Goal: Transaction & Acquisition: Purchase product/service

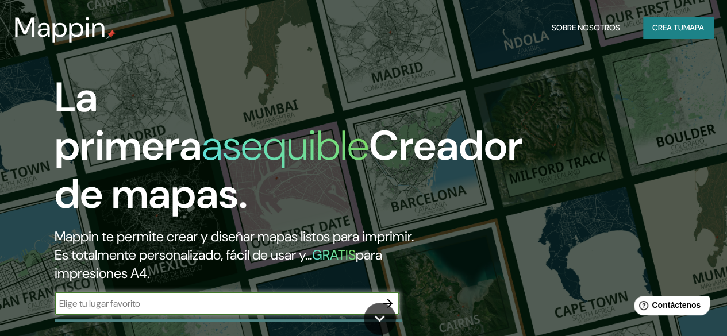
click at [669, 27] on font "Crea tu" at bounding box center [667, 27] width 31 height 10
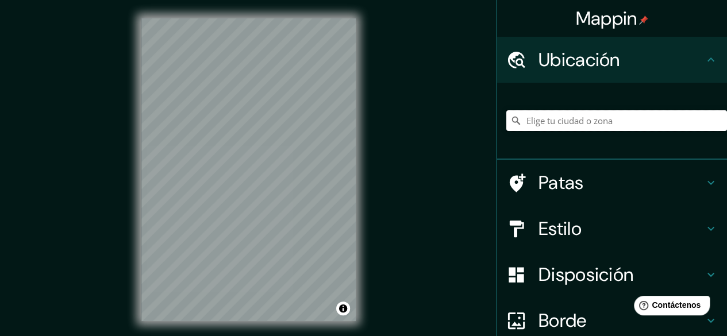
click at [556, 115] on input "Elige tu ciudad o zona" at bounding box center [616, 120] width 221 height 21
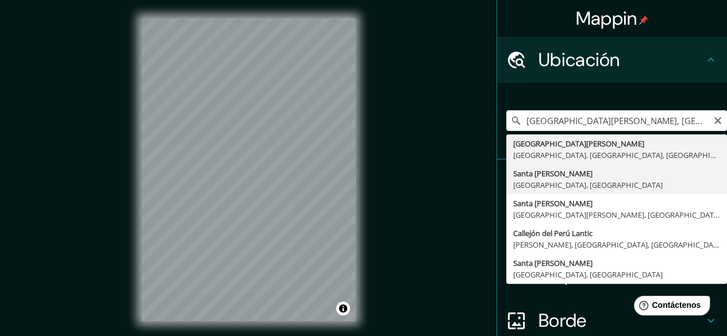
type input "[GEOGRAPHIC_DATA][PERSON_NAME], [GEOGRAPHIC_DATA], [GEOGRAPHIC_DATA]"
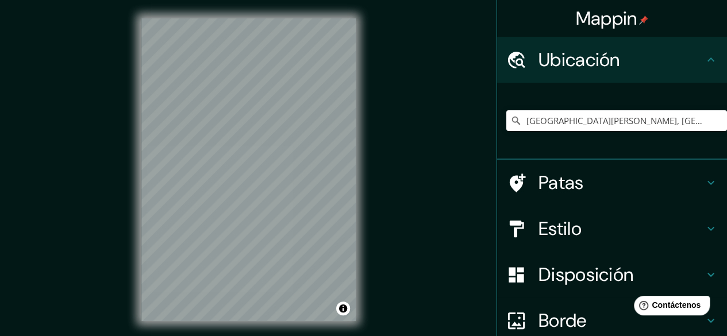
scroll to position [57, 0]
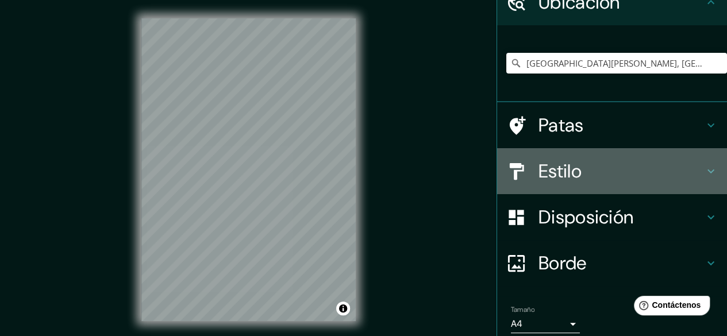
click at [564, 178] on font "Estilo" at bounding box center [559, 171] width 43 height 24
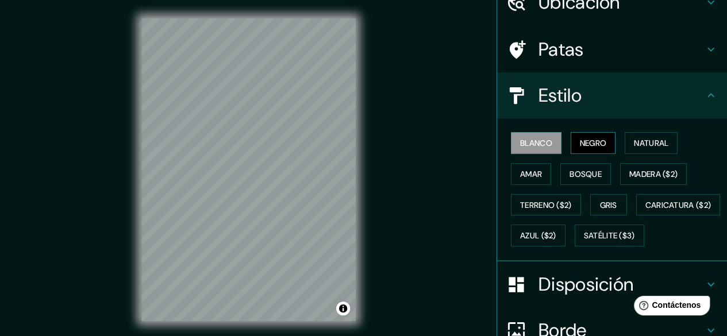
click at [571, 148] on button "Negro" at bounding box center [593, 143] width 45 height 22
click at [642, 146] on font "Natural" at bounding box center [651, 143] width 34 height 10
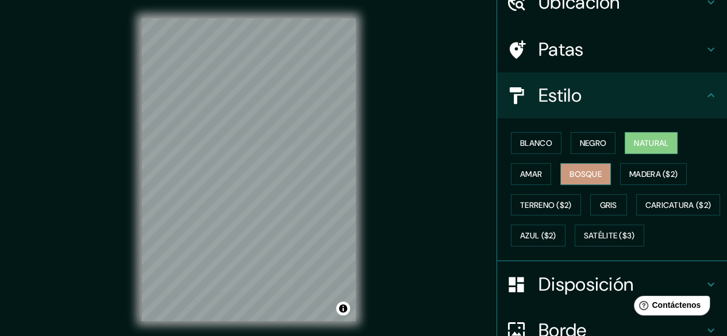
click at [576, 169] on font "Bosque" at bounding box center [585, 174] width 32 height 10
click at [533, 170] on font "Amar" at bounding box center [531, 174] width 22 height 10
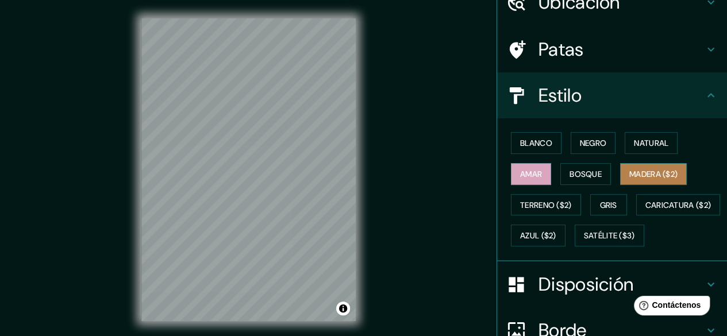
click at [645, 173] on font "Madera ($2)" at bounding box center [653, 174] width 48 height 10
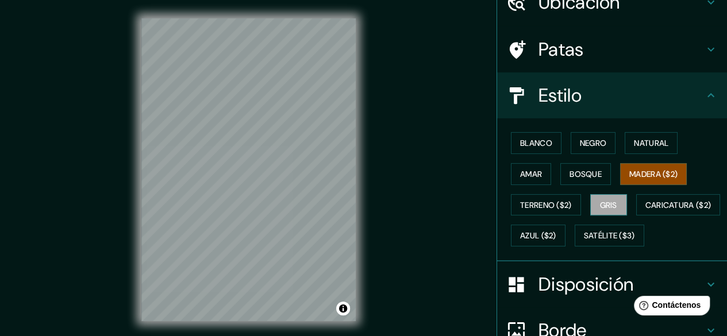
click at [608, 200] on font "Gris" at bounding box center [608, 205] width 17 height 10
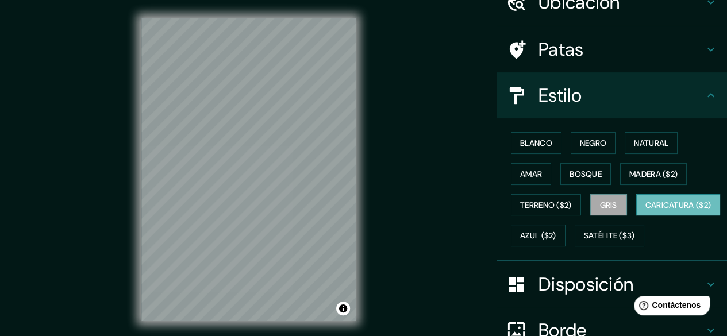
click at [645, 210] on font "Caricatura ($2)" at bounding box center [678, 205] width 66 height 10
click at [556, 232] on font "Azul ($2)" at bounding box center [538, 236] width 36 height 10
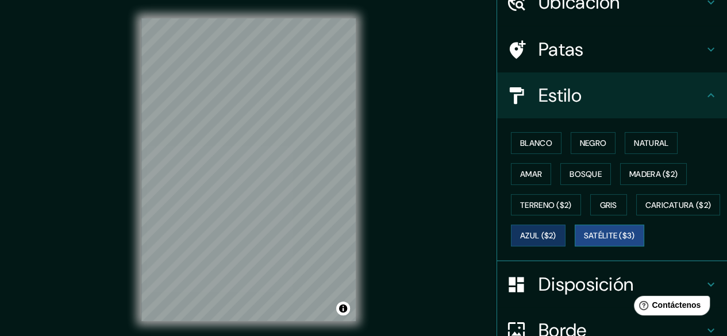
click at [584, 241] on font "Satélite ($3)" at bounding box center [609, 236] width 51 height 10
click at [511, 149] on button "Blanco" at bounding box center [536, 143] width 51 height 22
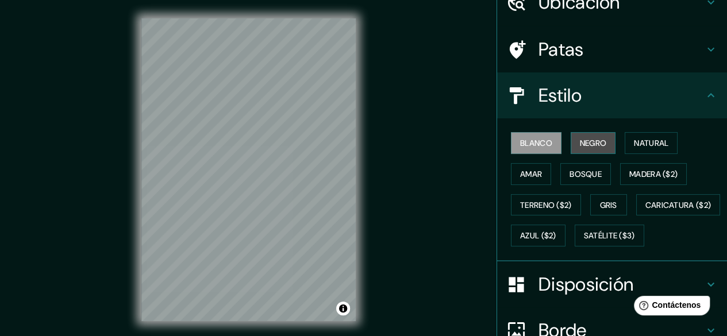
click at [592, 147] on font "Negro" at bounding box center [593, 143] width 27 height 10
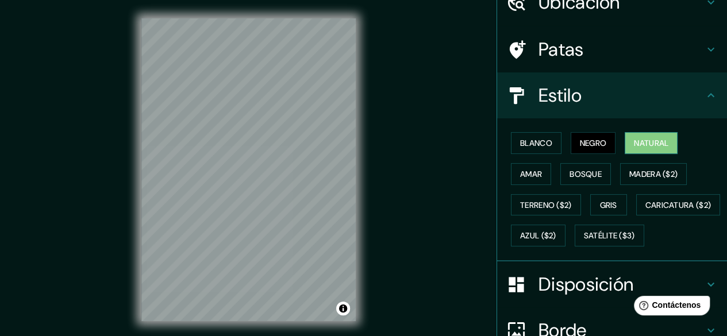
click at [635, 141] on font "Natural" at bounding box center [651, 143] width 34 height 10
click at [520, 178] on font "Amar" at bounding box center [531, 174] width 22 height 10
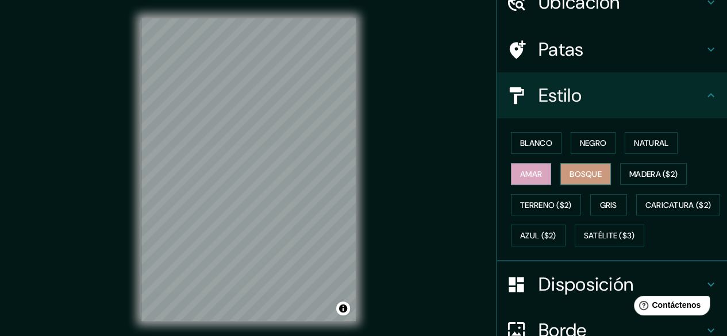
click at [577, 174] on font "Bosque" at bounding box center [585, 174] width 32 height 10
click at [652, 172] on font "Madera ($2)" at bounding box center [653, 174] width 48 height 10
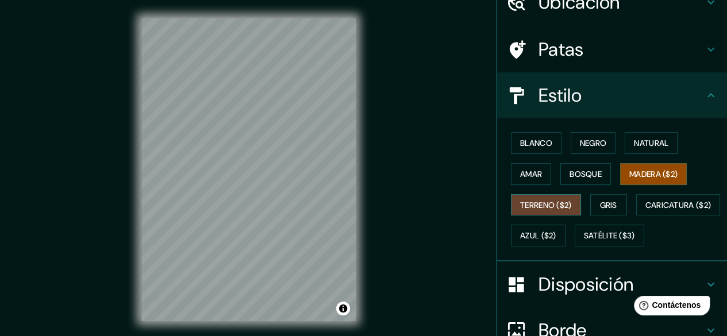
click at [521, 205] on font "Terreno ($2)" at bounding box center [546, 205] width 52 height 10
click at [600, 205] on font "Gris" at bounding box center [608, 205] width 17 height 10
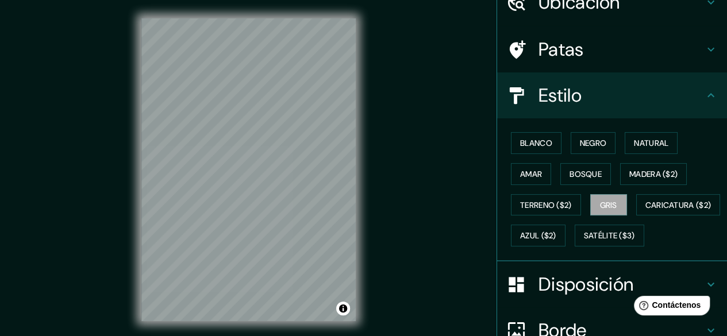
click at [550, 217] on div "Blanco Negro Natural Amar Bosque Madera ($2) Terreno ($2) Gris Caricatura ($2) …" at bounding box center [616, 190] width 221 height 124
click at [565, 226] on button "Azul ($2)" at bounding box center [538, 236] width 55 height 22
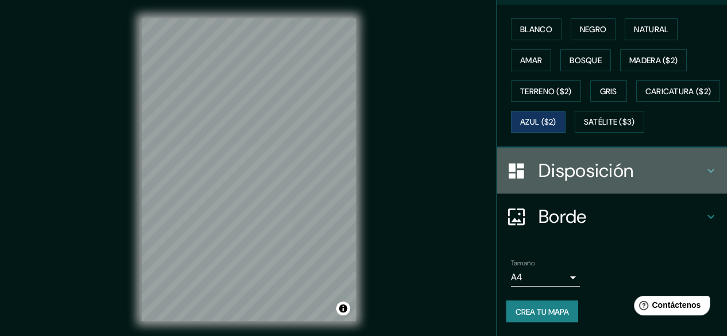
click at [600, 169] on font "Disposición" at bounding box center [585, 171] width 95 height 24
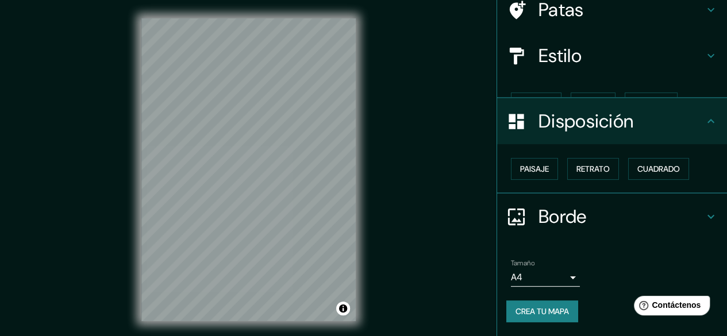
scroll to position [77, 0]
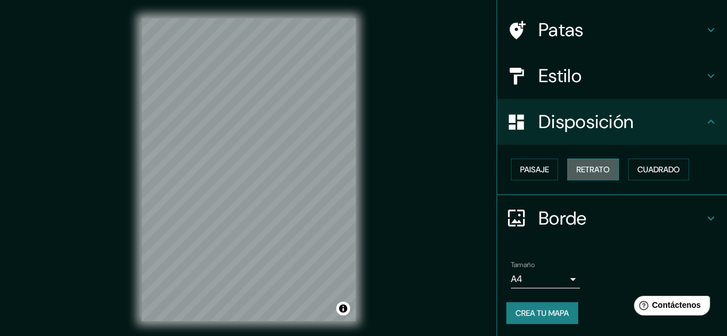
click at [600, 165] on font "Retrato" at bounding box center [592, 169] width 33 height 10
click at [591, 164] on font "Retrato" at bounding box center [592, 169] width 33 height 10
click at [649, 163] on font "Cuadrado" at bounding box center [658, 169] width 43 height 15
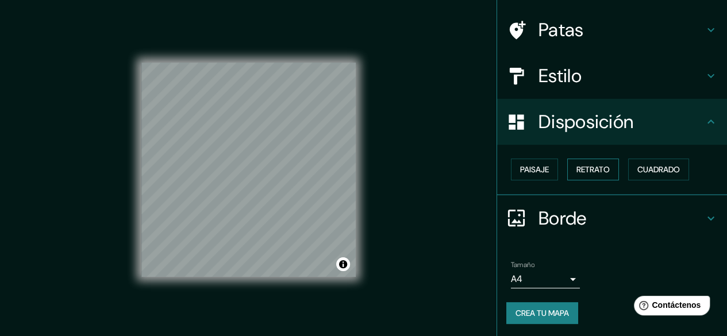
click at [597, 169] on font "Retrato" at bounding box center [592, 169] width 33 height 10
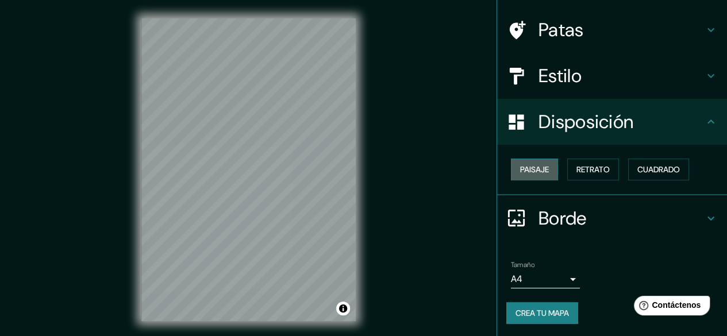
click at [520, 164] on font "Paisaje" at bounding box center [534, 169] width 29 height 10
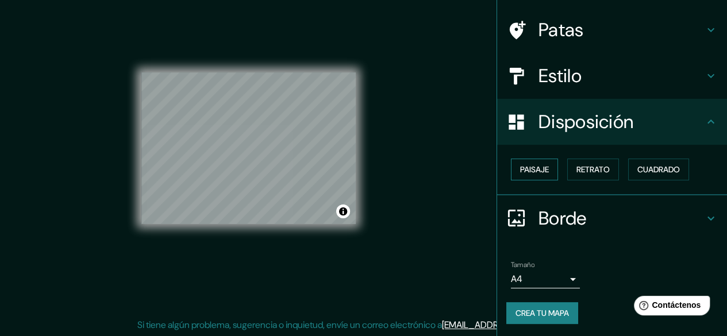
scroll to position [0, 0]
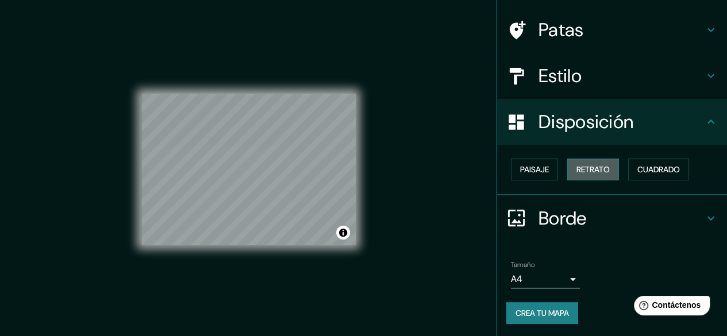
click at [580, 166] on font "Retrato" at bounding box center [592, 169] width 33 height 10
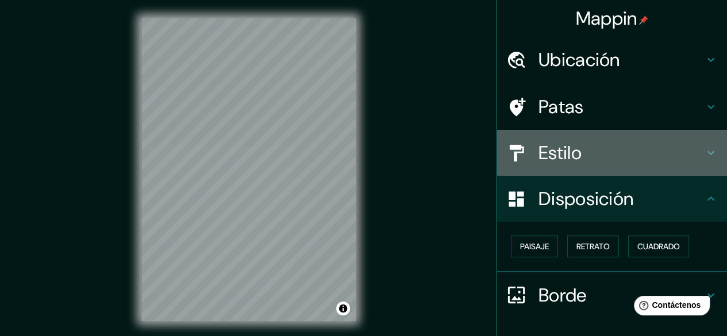
click at [570, 162] on font "Estilo" at bounding box center [559, 153] width 43 height 24
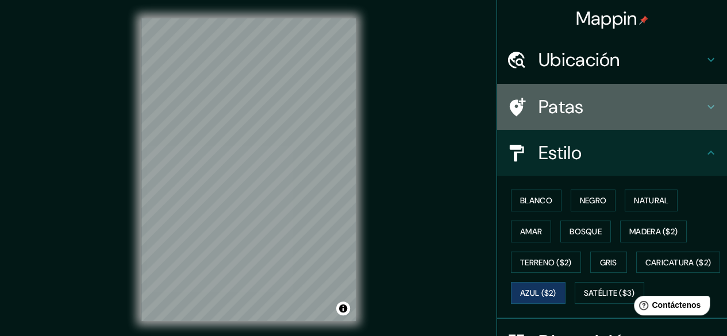
click at [565, 111] on font "Patas" at bounding box center [560, 107] width 45 height 24
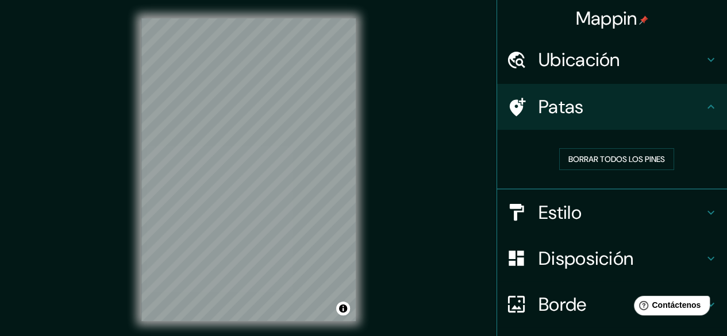
click at [565, 111] on font "Patas" at bounding box center [560, 107] width 45 height 24
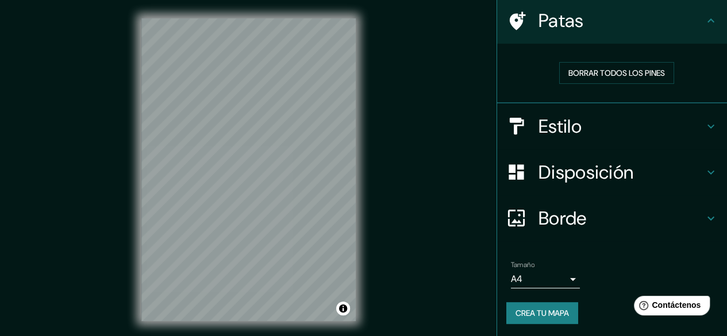
click at [566, 124] on font "Estilo" at bounding box center [559, 126] width 43 height 24
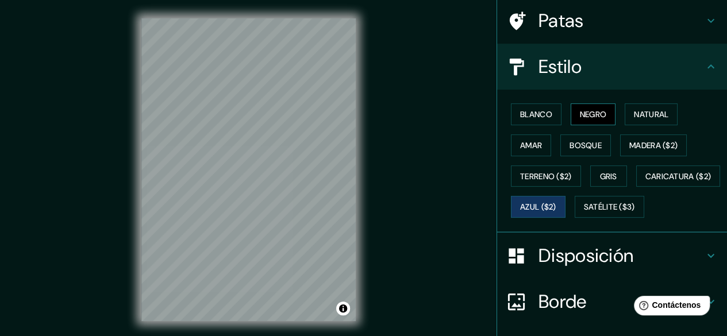
scroll to position [198, 0]
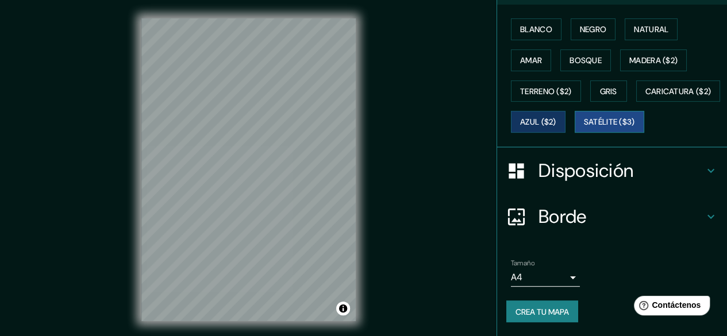
click at [584, 128] on font "Satélite ($3)" at bounding box center [609, 121] width 51 height 15
click at [556, 117] on font "Azul ($2)" at bounding box center [538, 122] width 36 height 10
